Goal: Task Accomplishment & Management: Manage account settings

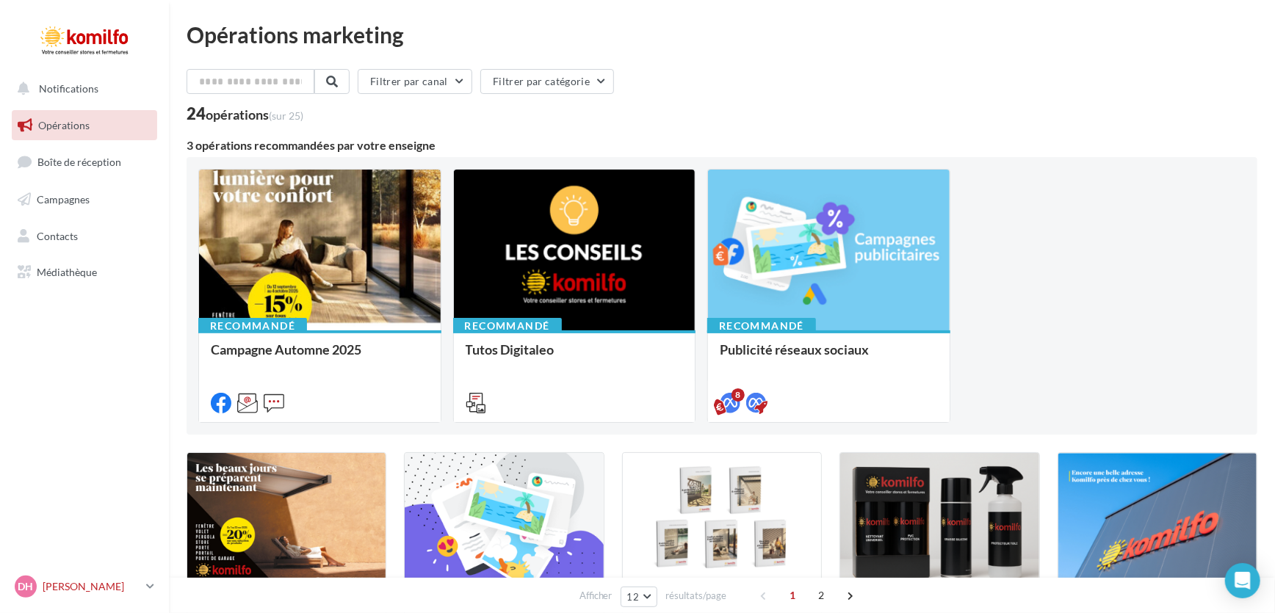
click at [150, 584] on icon at bounding box center [150, 586] width 8 height 12
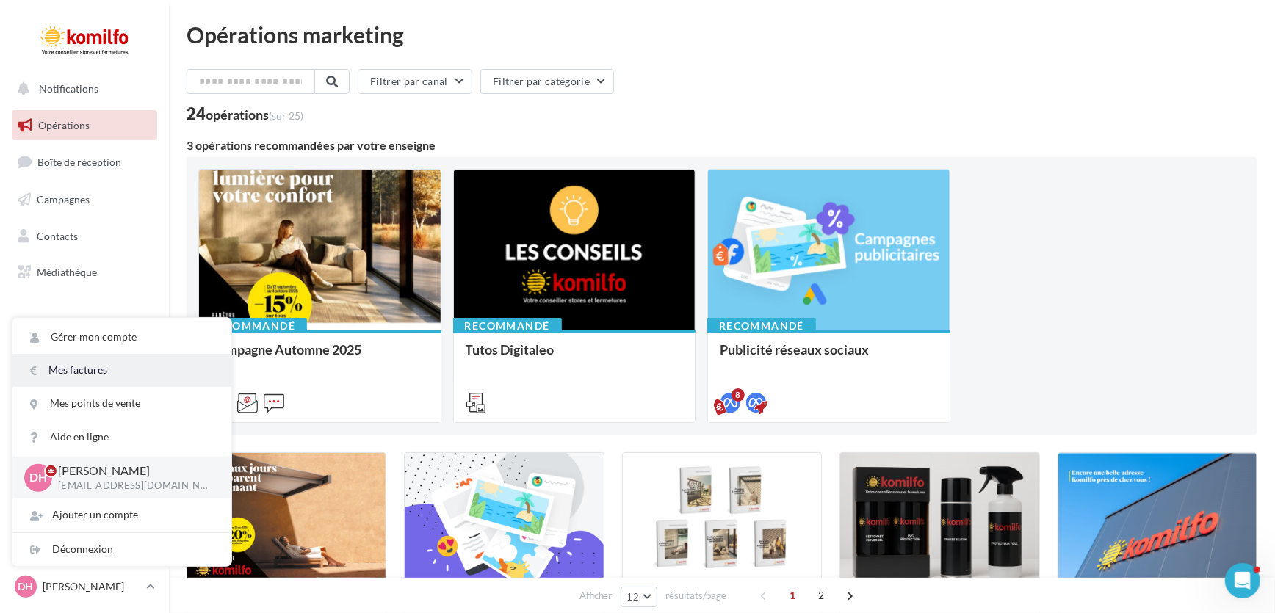
click at [80, 371] on link "Mes factures" at bounding box center [121, 370] width 219 height 33
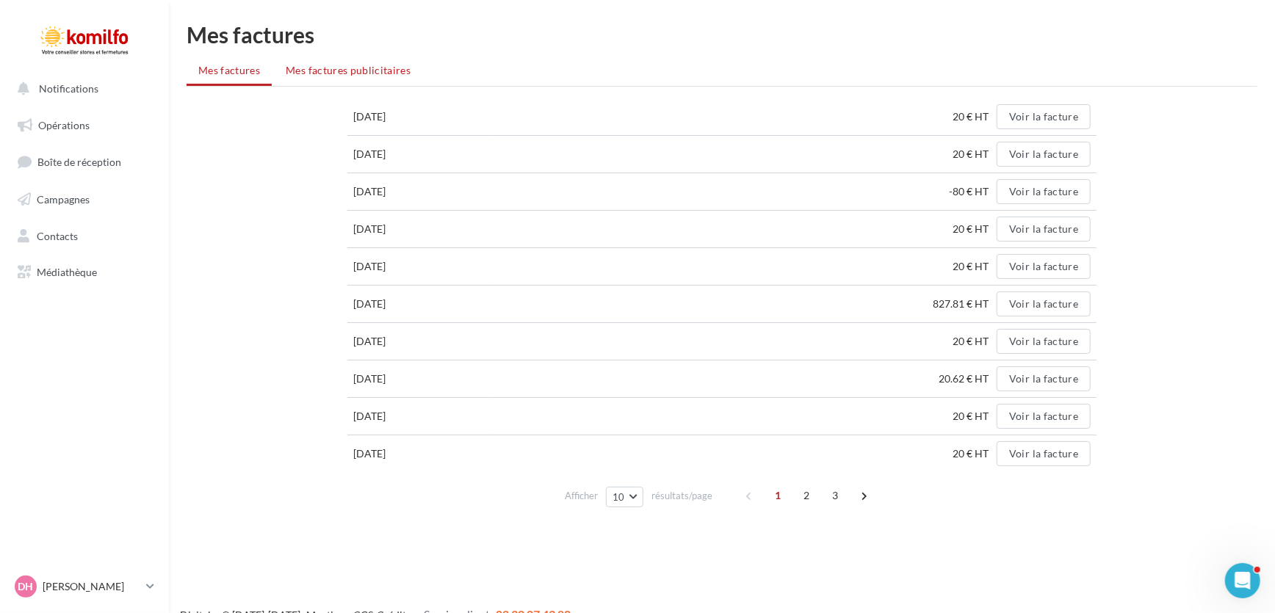
click at [325, 71] on span "Mes factures publicitaires" at bounding box center [348, 70] width 125 height 12
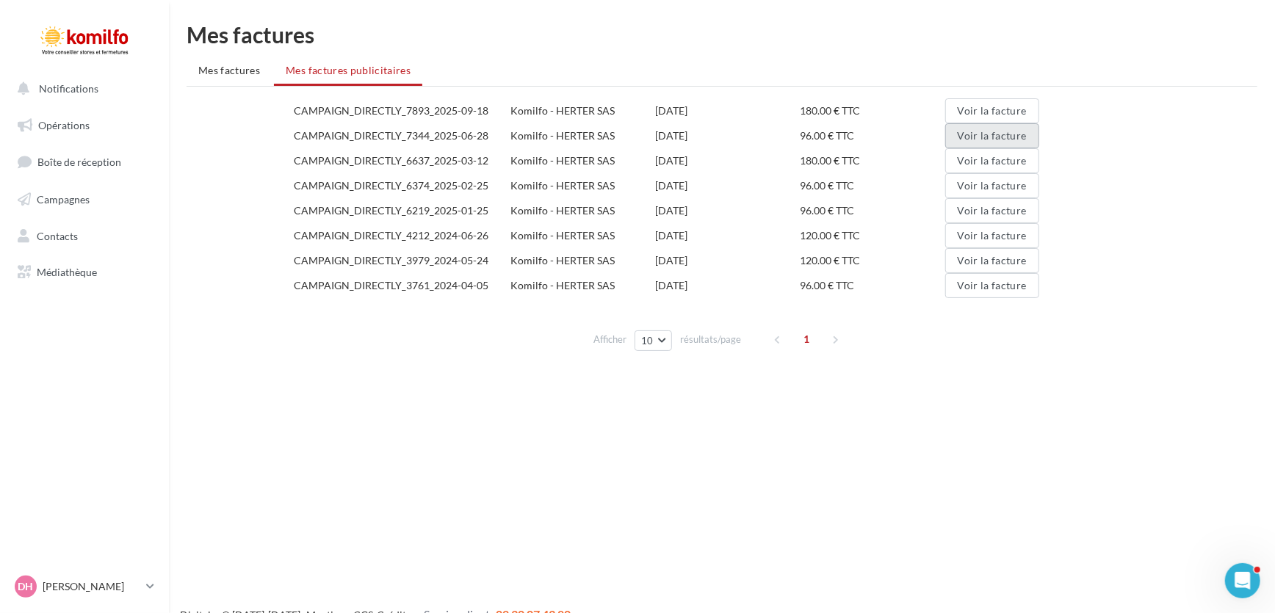
click at [964, 130] on button "Voir la facture" at bounding box center [992, 135] width 94 height 25
click at [969, 132] on button "Voir la facture" at bounding box center [992, 135] width 94 height 25
